Goal: Task Accomplishment & Management: Complete application form

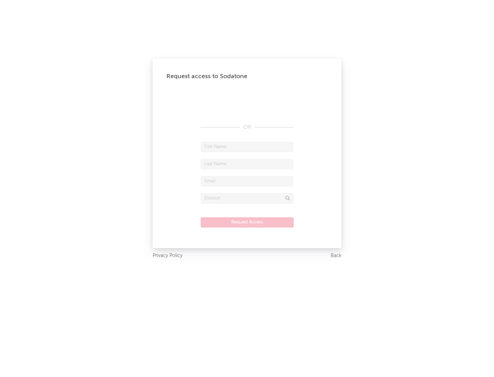
click at [247, 147] on input "text" at bounding box center [247, 147] width 93 height 10
type input "[PERSON_NAME]"
click at [247, 164] on input "text" at bounding box center [247, 164] width 93 height 10
type input "[PERSON_NAME]"
click at [247, 181] on input "text" at bounding box center [247, 181] width 93 height 10
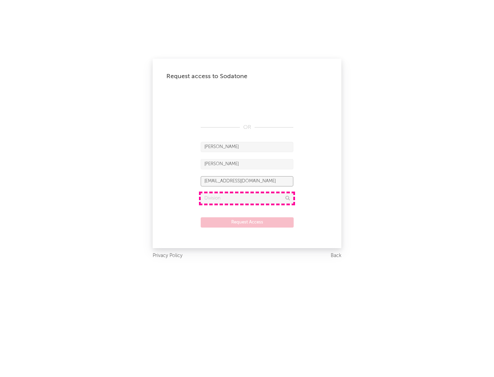
type input "[EMAIL_ADDRESS][DOMAIN_NAME]"
click at [247, 198] on input "text" at bounding box center [247, 198] width 93 height 10
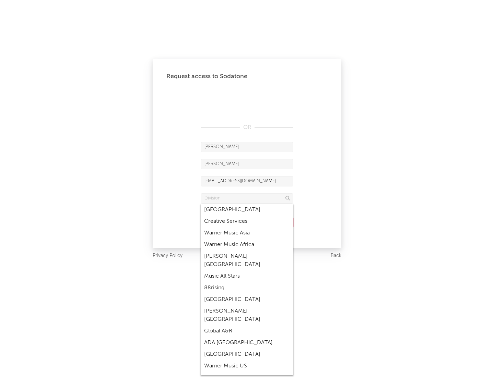
click at [247, 271] on div "Music All Stars" at bounding box center [247, 277] width 93 height 12
type input "Music All Stars"
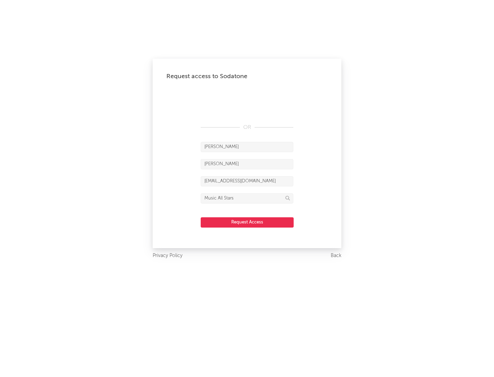
click at [247, 222] on button "Request Access" at bounding box center [247, 222] width 93 height 10
